Goal: Transaction & Acquisition: Download file/media

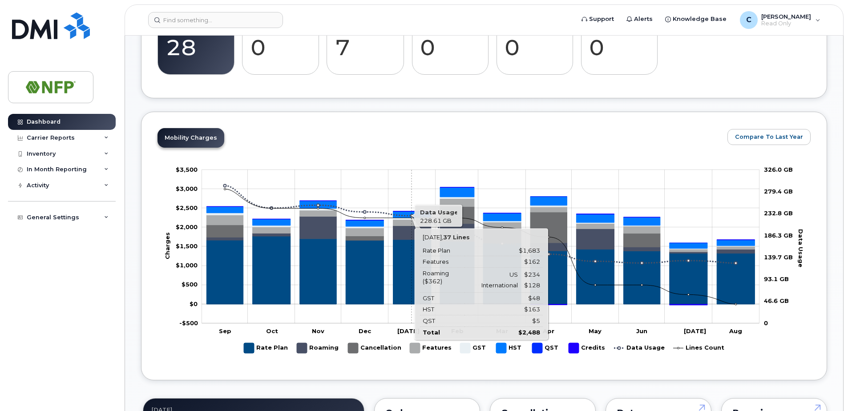
scroll to position [400, 0]
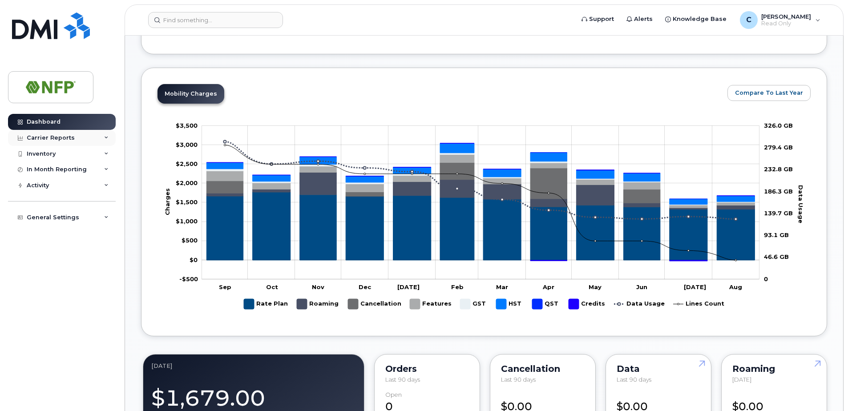
click at [101, 140] on div "Carrier Reports" at bounding box center [62, 138] width 108 height 16
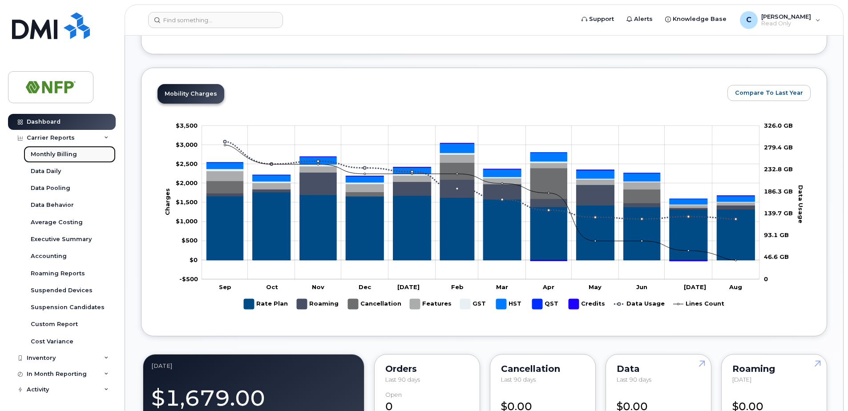
click at [53, 149] on link "Monthly Billing" at bounding box center [70, 154] width 92 height 17
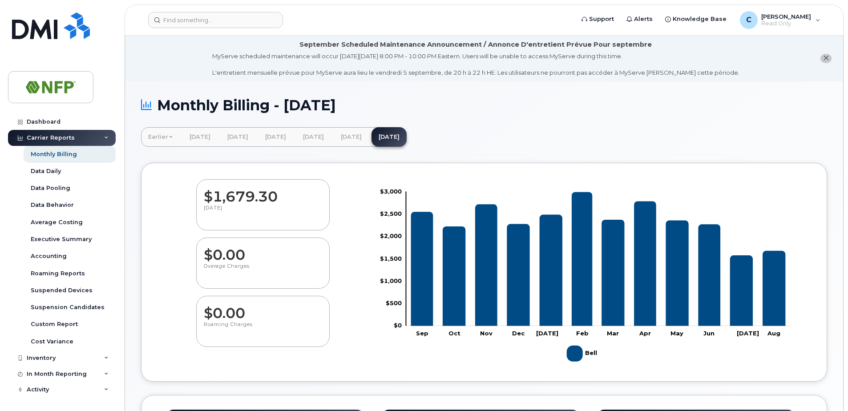
click at [825, 61] on icon "close notification" at bounding box center [826, 58] width 6 height 6
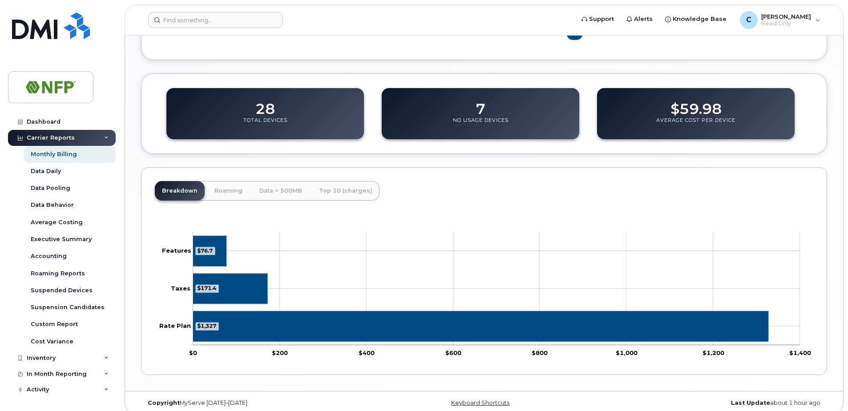
scroll to position [285, 0]
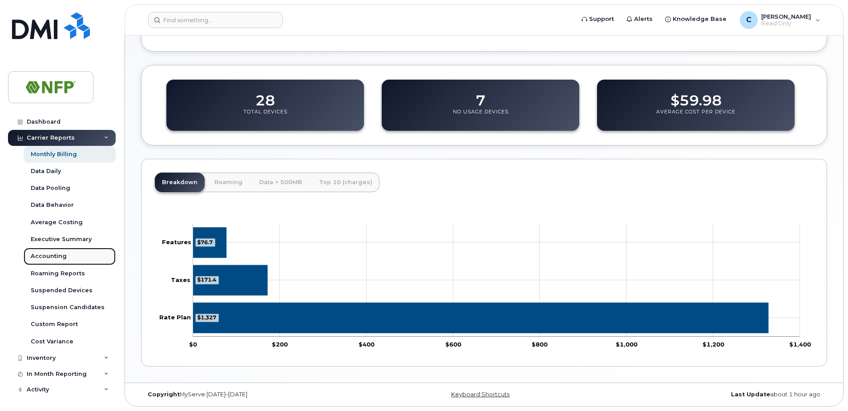
click at [59, 256] on div "Accounting" at bounding box center [49, 256] width 36 height 8
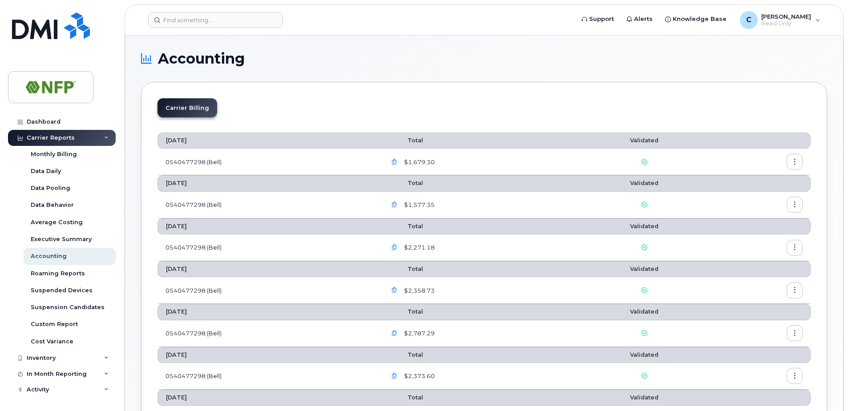
click at [791, 163] on button "button" at bounding box center [795, 162] width 16 height 16
click at [744, 198] on span "Download" at bounding box center [754, 198] width 35 height 8
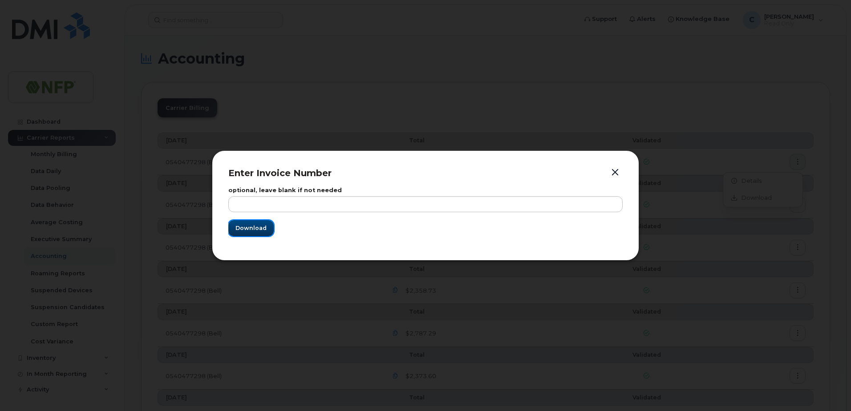
click at [249, 230] on span "Download" at bounding box center [250, 228] width 31 height 8
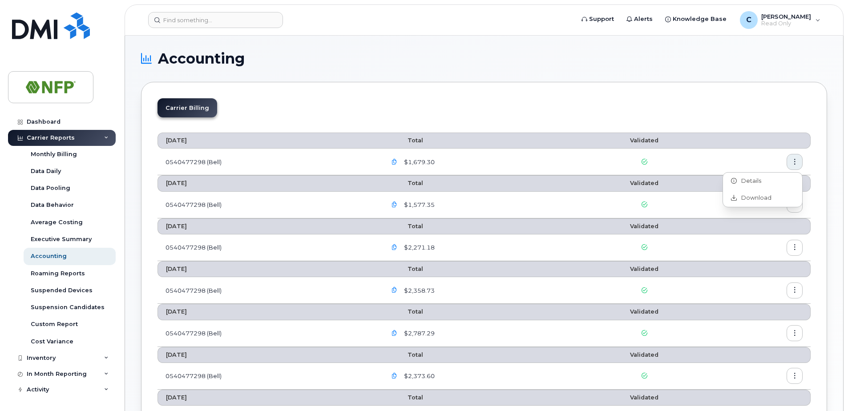
drag, startPoint x: 537, startPoint y: 83, endPoint x: 546, endPoint y: 85, distance: 8.7
click at [537, 83] on div "Carrier Billing August 2025 Total Validated 0540477298 (Bell) $1,679.30 July 20…" at bounding box center [484, 392] width 686 height 620
click at [799, 161] on button "button" at bounding box center [795, 162] width 16 height 16
click at [759, 185] on span "Details" at bounding box center [749, 181] width 24 height 8
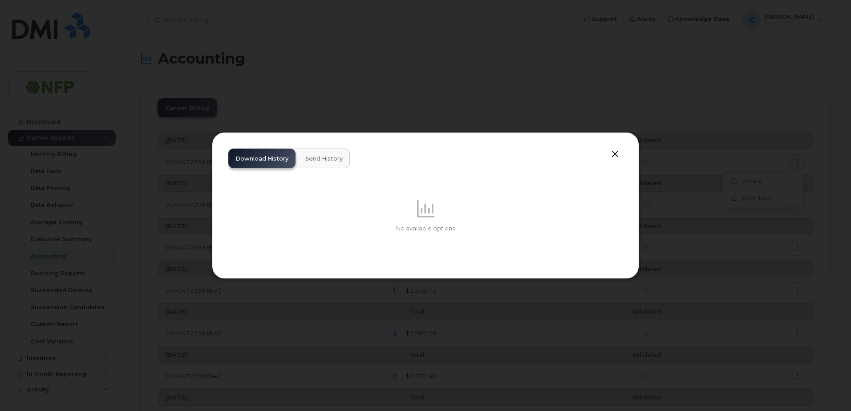
click at [617, 154] on button "button" at bounding box center [614, 154] width 13 height 12
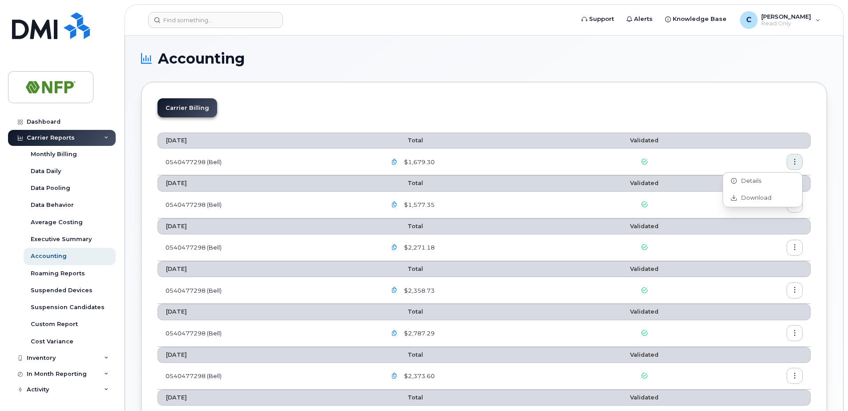
click at [394, 161] on icon "button" at bounding box center [394, 162] width 6 height 6
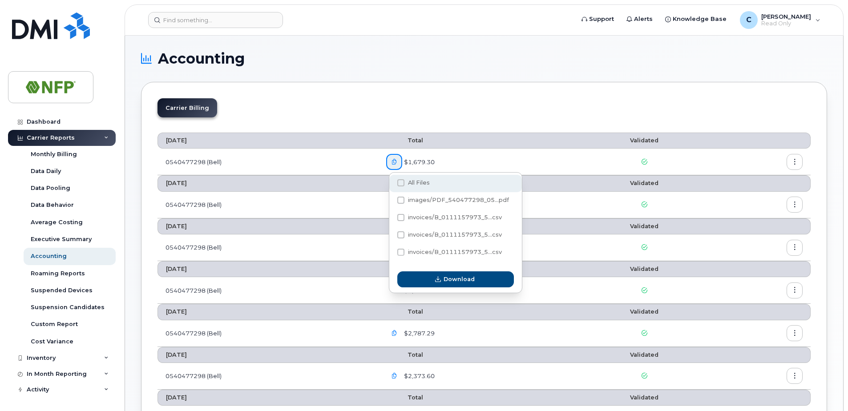
click at [410, 182] on span "All Files" at bounding box center [419, 182] width 22 height 7
click at [391, 182] on input "All Files" at bounding box center [389, 183] width 4 height 4
checkbox input "true"
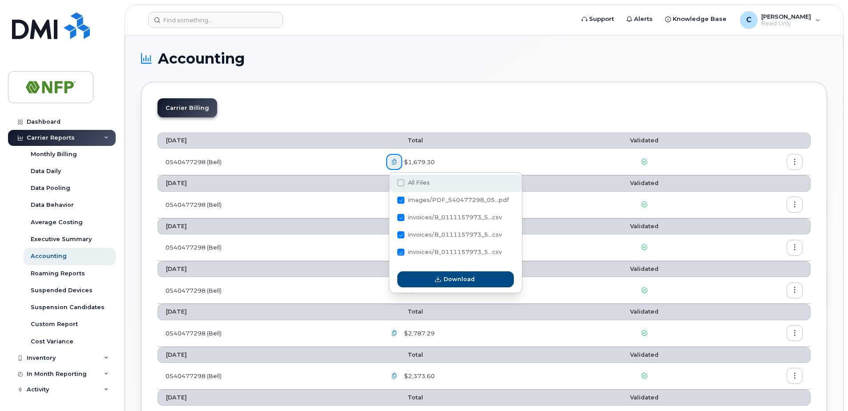
checkbox input "true"
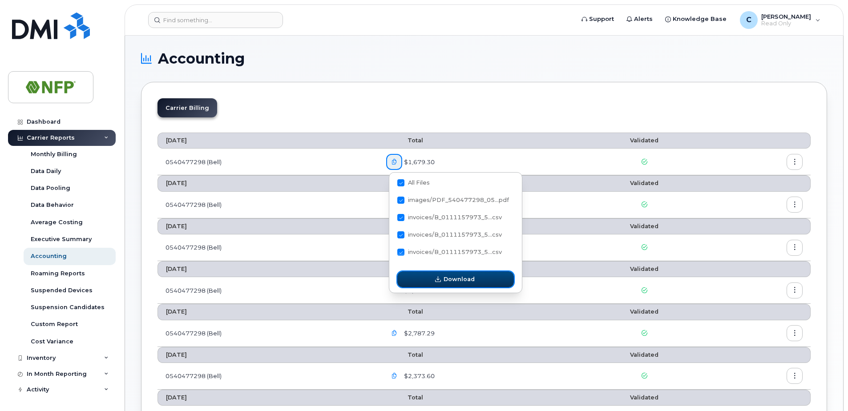
click at [450, 282] on span "Download" at bounding box center [459, 279] width 31 height 8
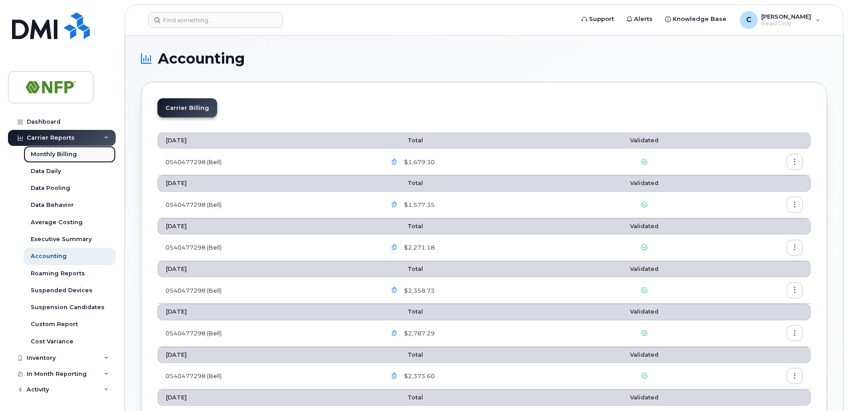
click at [69, 156] on div "Monthly Billing" at bounding box center [54, 154] width 46 height 8
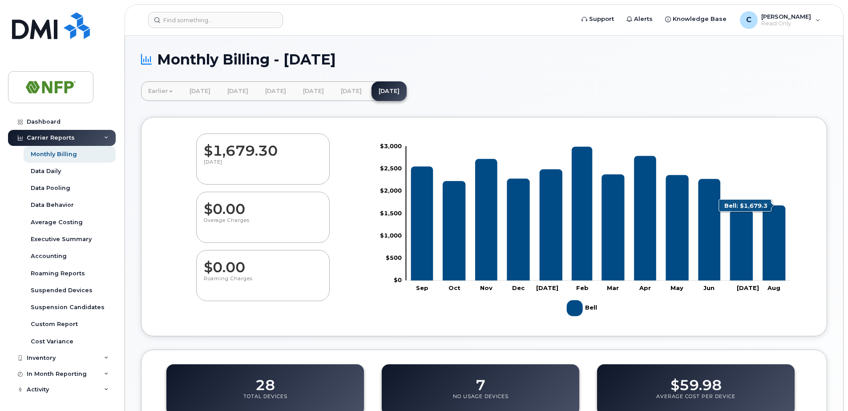
click at [779, 256] on icon "Bell" at bounding box center [774, 242] width 23 height 75
click at [407, 88] on link "[DATE]" at bounding box center [388, 91] width 35 height 20
click at [60, 253] on div "Accounting" at bounding box center [49, 256] width 36 height 8
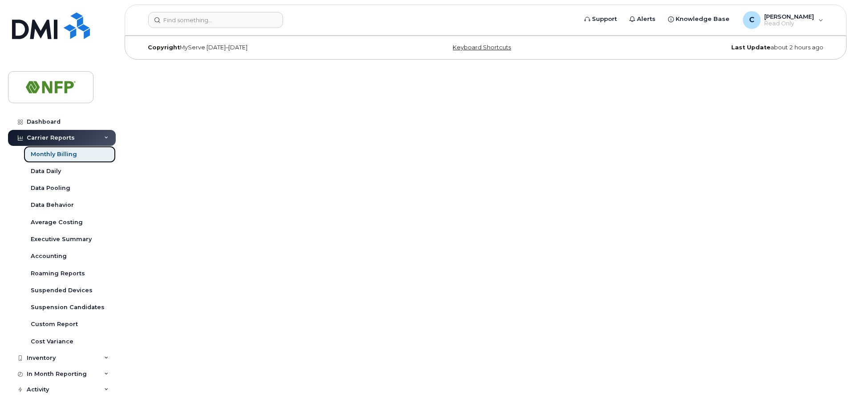
click at [53, 155] on div "Monthly Billing" at bounding box center [54, 154] width 46 height 8
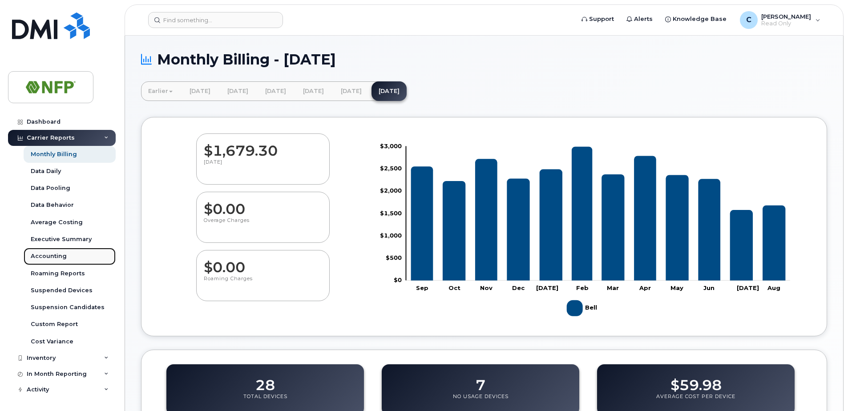
click at [53, 255] on div "Accounting" at bounding box center [49, 256] width 36 height 8
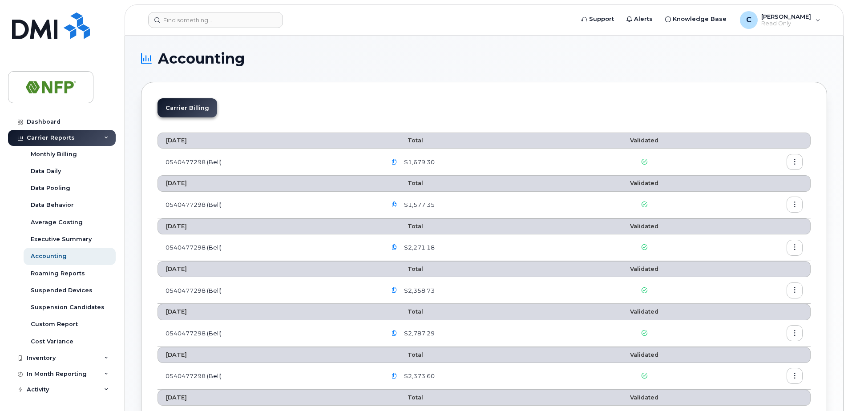
click at [795, 161] on icon "button" at bounding box center [795, 162] width 6 height 6
click at [752, 178] on span "Details" at bounding box center [749, 181] width 24 height 8
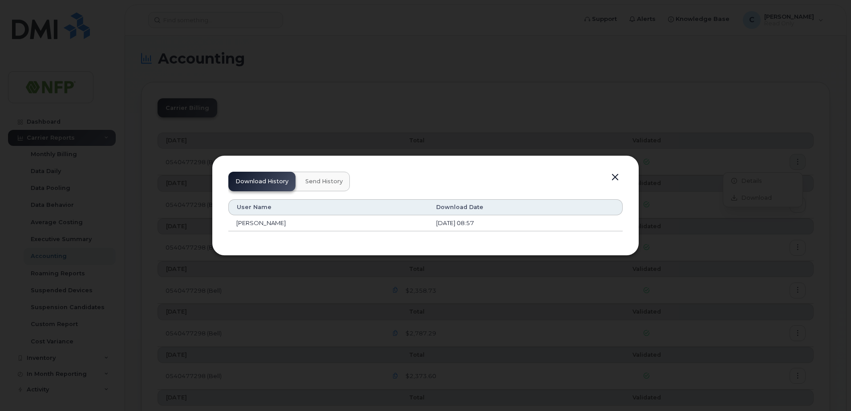
click at [618, 175] on button "button" at bounding box center [614, 177] width 13 height 12
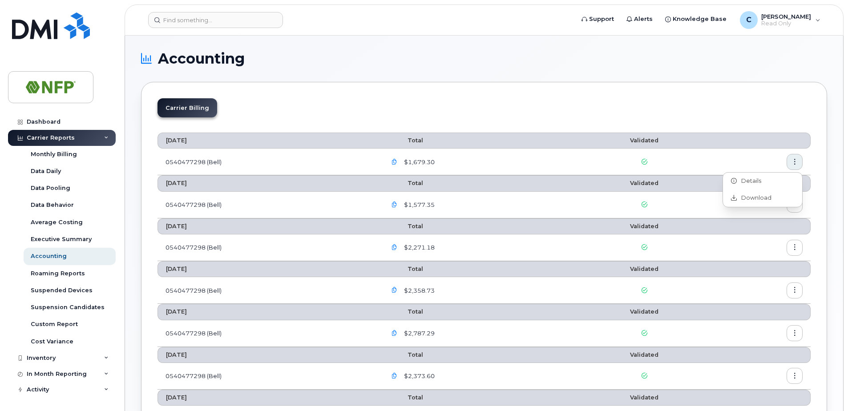
click at [396, 164] on icon "button" at bounding box center [394, 162] width 6 height 6
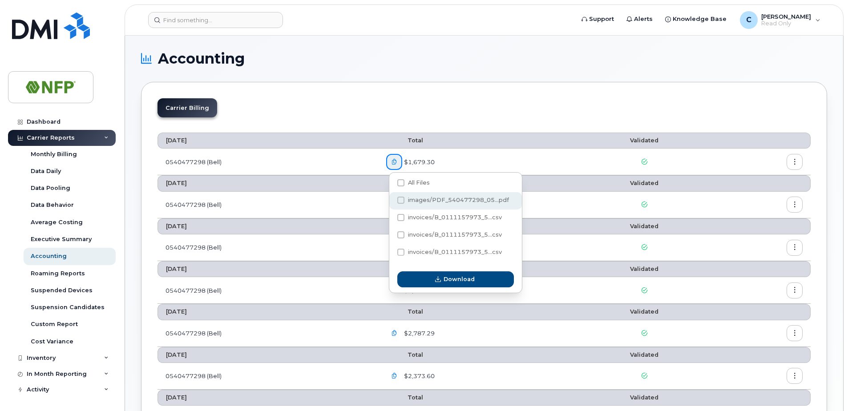
click at [399, 205] on span "images/PDF_540477298_05...pdf" at bounding box center [453, 201] width 112 height 7
checkbox input "true"
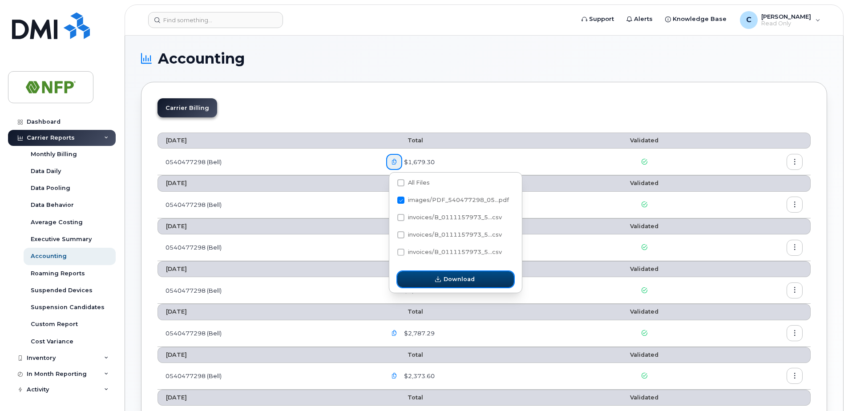
click at [448, 277] on span "Download" at bounding box center [459, 279] width 31 height 8
